Goal: Task Accomplishment & Management: Manage account settings

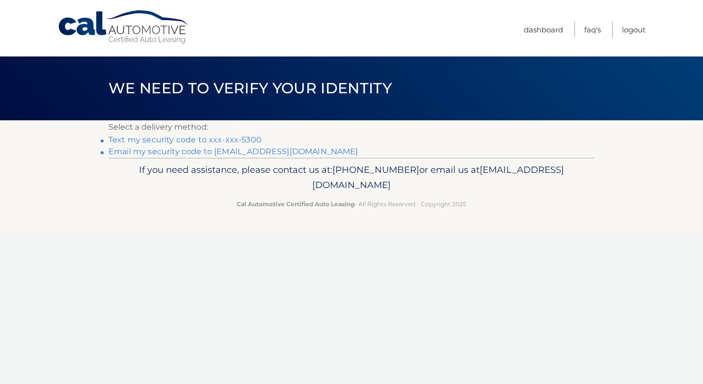
click at [138, 138] on link "Text my security code to xxx-xxx-5300" at bounding box center [184, 139] width 153 height 9
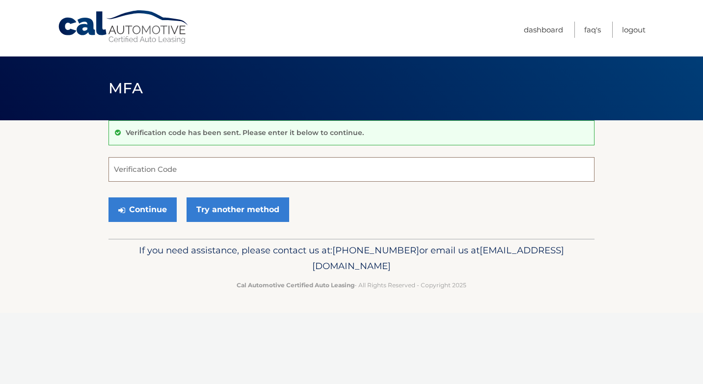
click at [189, 173] on input "Verification Code" at bounding box center [351, 169] width 486 height 25
type input "645903"
click at [160, 208] on button "Continue" at bounding box center [142, 209] width 68 height 25
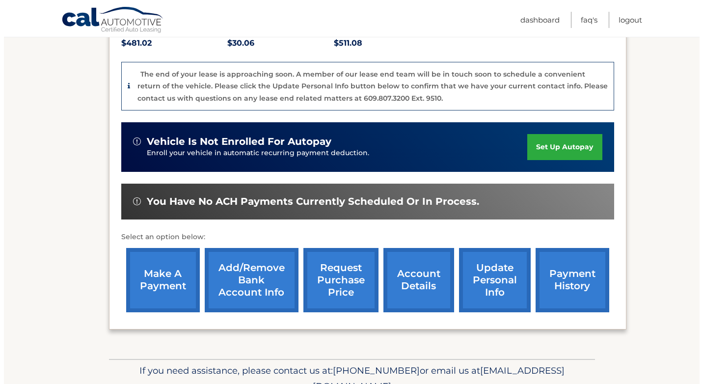
scroll to position [286, 0]
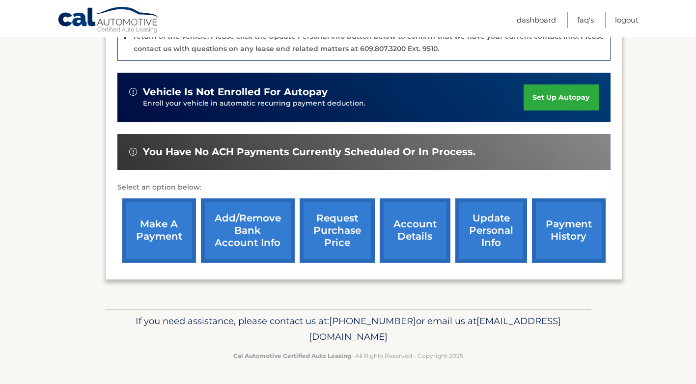
click at [336, 233] on link "request purchase price" at bounding box center [336, 230] width 75 height 64
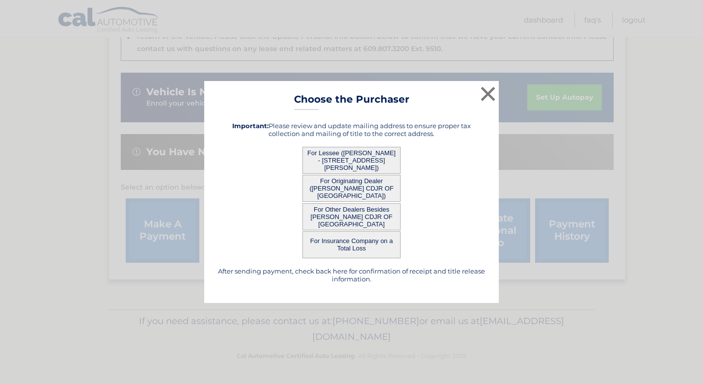
click at [360, 155] on button "For Lessee (RONALD YUSAM - 291 Lowell St, , Lexington, MA 02420)" at bounding box center [351, 160] width 98 height 27
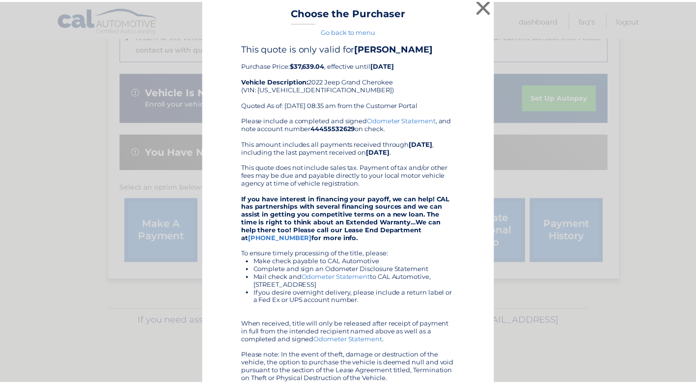
scroll to position [0, 0]
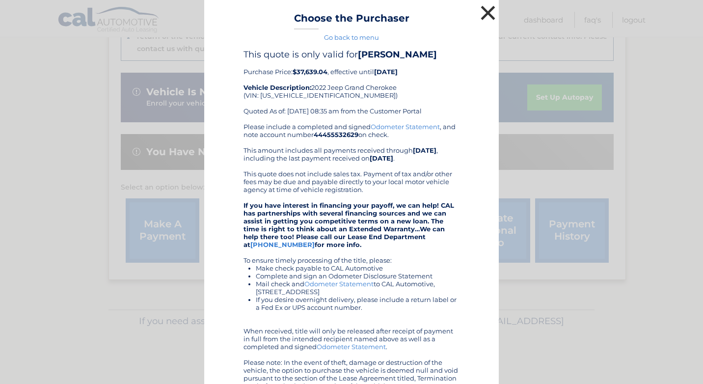
click at [487, 14] on button "×" at bounding box center [488, 13] width 20 height 20
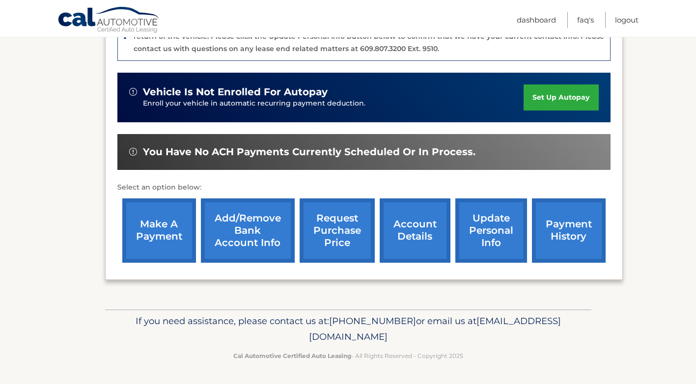
click at [158, 236] on link "make a payment" at bounding box center [159, 230] width 74 height 64
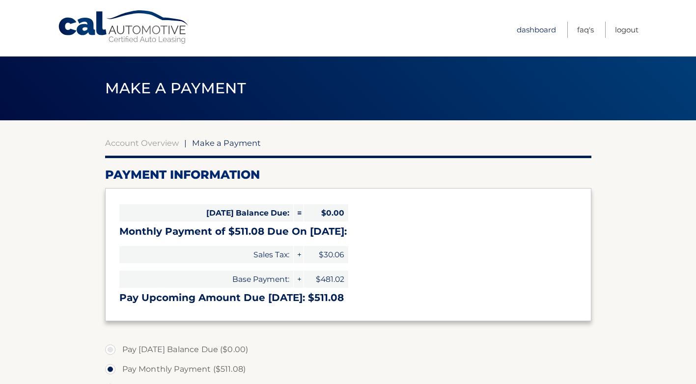
click at [535, 28] on link "Dashboard" at bounding box center [535, 30] width 39 height 16
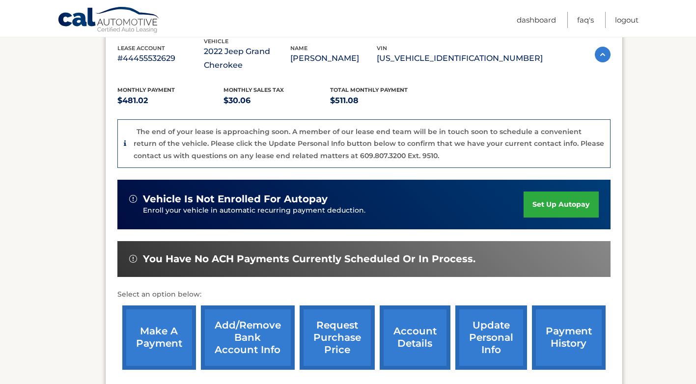
scroll to position [89, 0]
